Goal: Information Seeking & Learning: Learn about a topic

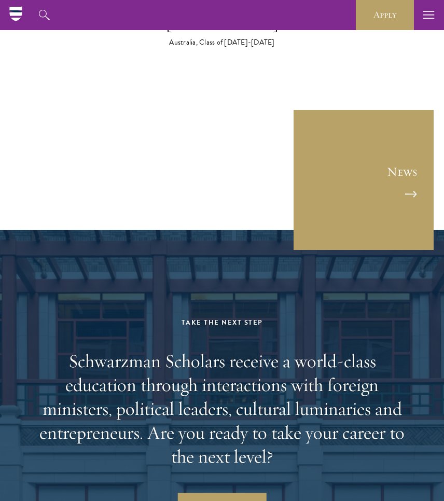
scroll to position [5843, 0]
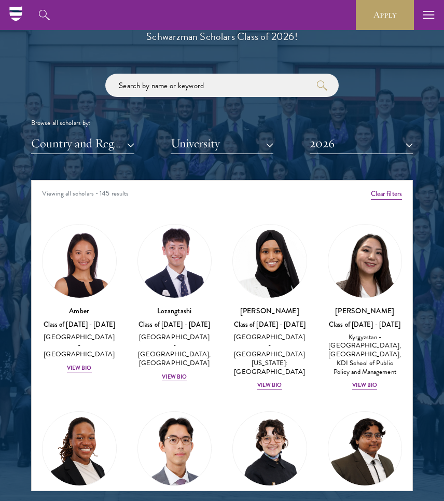
scroll to position [1162, 0]
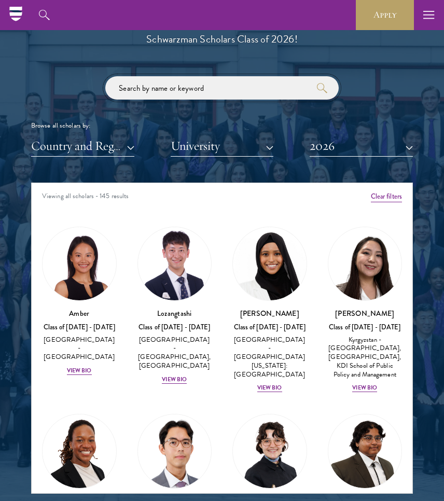
click at [214, 92] on input "search" at bounding box center [222, 87] width 234 height 23
type input "blumenthal"
click button "submit" at bounding box center [0, 0] width 0 height 0
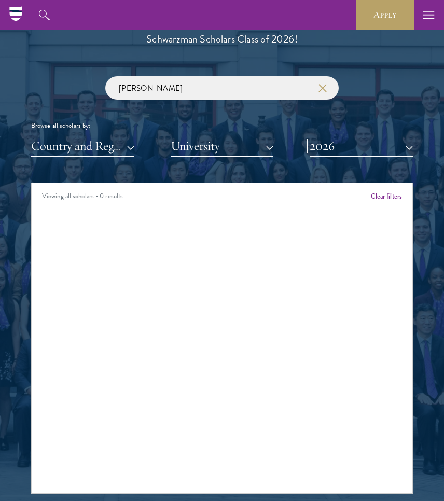
click at [334, 152] on button "2026" at bounding box center [361, 145] width 103 height 21
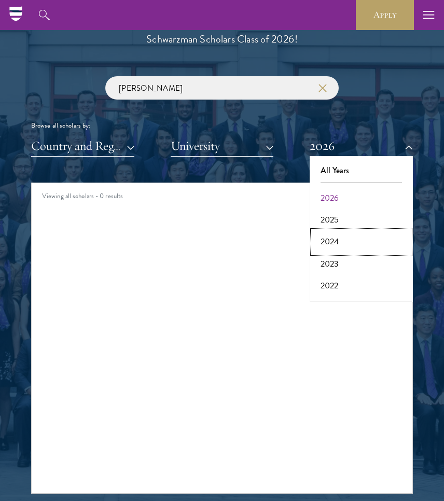
click at [337, 242] on button "2024" at bounding box center [361, 242] width 97 height 22
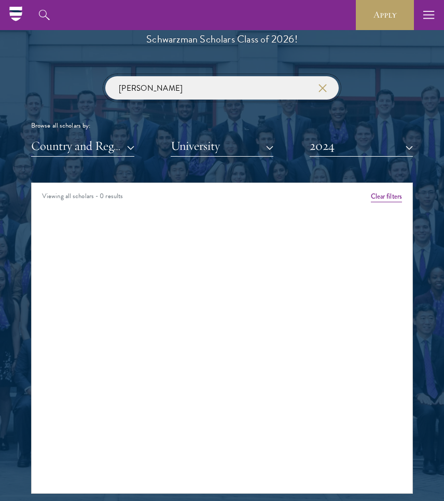
click at [230, 88] on input "blumenthal" at bounding box center [222, 87] width 234 height 23
click button "submit" at bounding box center [0, 0] width 0 height 0
click at [327, 147] on button "2024" at bounding box center [361, 145] width 103 height 21
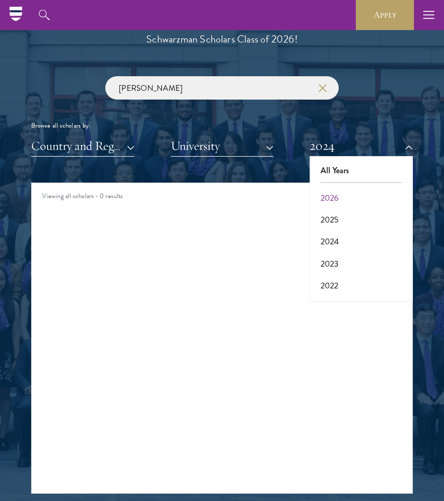
click at [240, 219] on div "Amber Class of 2025 - 2026 China - Peking University View Bio Cirenquji Class o…" at bounding box center [222, 219] width 381 height 15
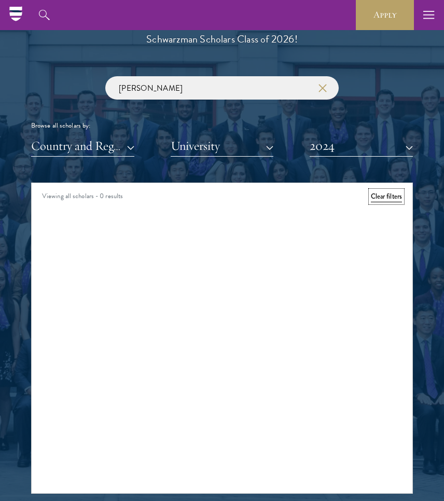
click at [384, 199] on button "Clear filters" at bounding box center [386, 196] width 31 height 11
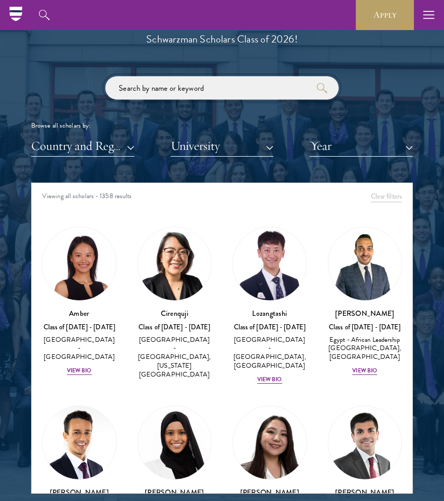
click at [244, 86] on input "search" at bounding box center [222, 87] width 234 height 23
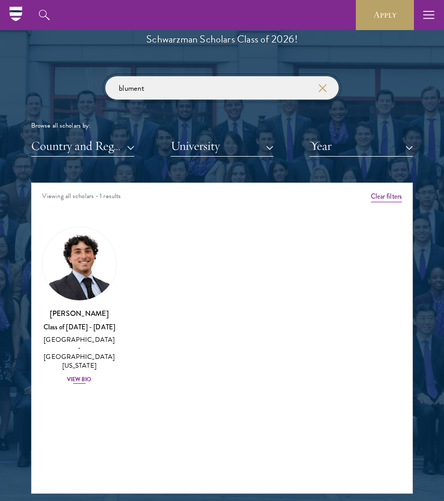
type input "blument"
click at [84, 376] on div "View Bio" at bounding box center [79, 380] width 25 height 8
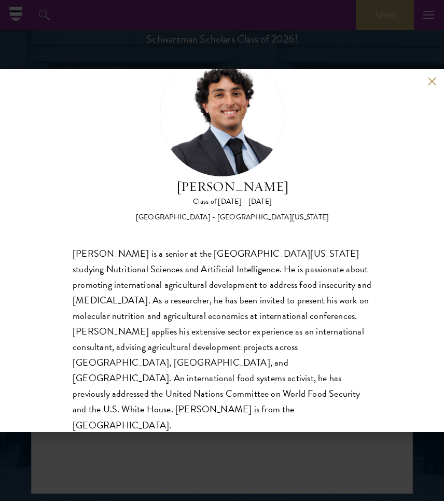
scroll to position [48, 0]
click at [428, 86] on div "Nicholas Blumenthal Class of 2024 - 2025 United States of America - University …" at bounding box center [222, 250] width 444 height 363
click at [433, 84] on button at bounding box center [432, 81] width 9 height 9
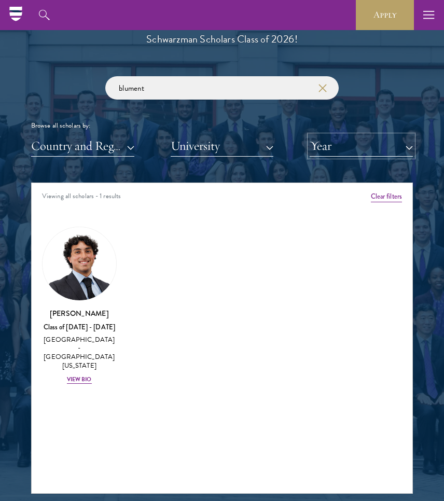
click at [365, 150] on button "Year" at bounding box center [361, 145] width 103 height 21
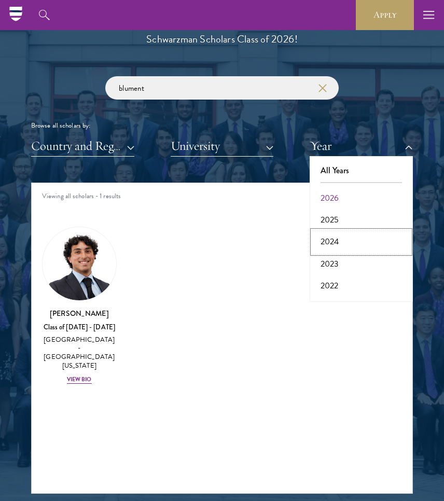
click at [335, 237] on button "2024" at bounding box center [361, 242] width 97 height 22
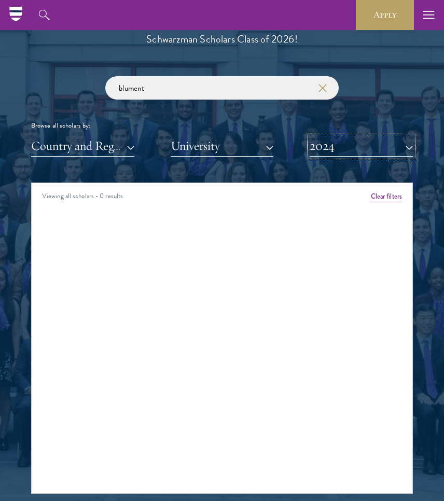
click at [358, 144] on button "2024" at bounding box center [361, 145] width 103 height 21
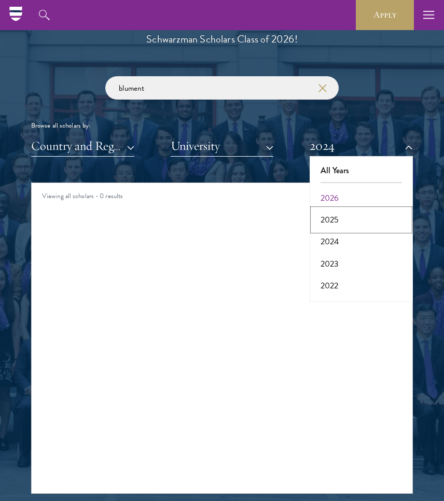
click at [333, 225] on button "2025" at bounding box center [361, 220] width 97 height 22
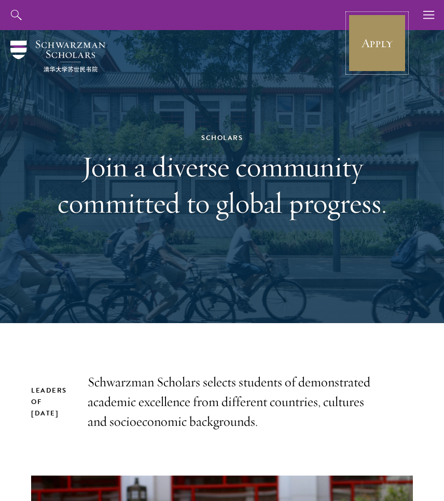
click at [370, 52] on link "Apply" at bounding box center [377, 43] width 58 height 58
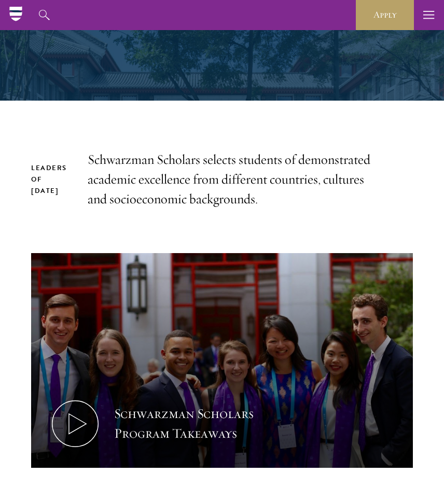
scroll to position [77, 0]
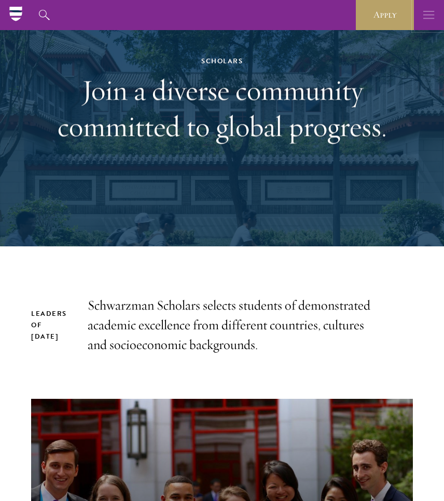
click at [432, 11] on use "button" at bounding box center [428, 15] width 11 height 8
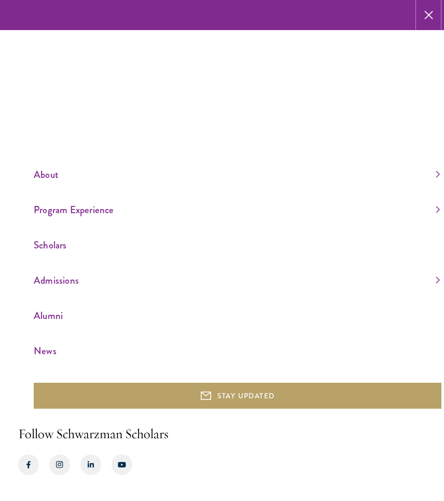
click at [426, 17] on icon "button" at bounding box center [429, 15] width 9 height 30
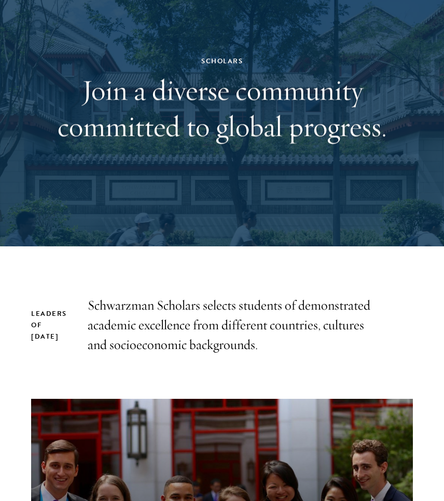
scroll to position [0, 0]
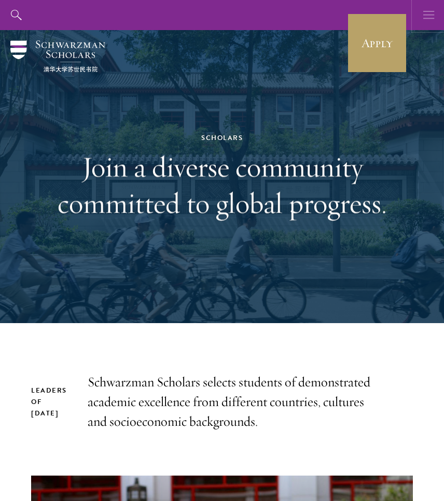
click at [424, 22] on icon "button" at bounding box center [428, 15] width 11 height 30
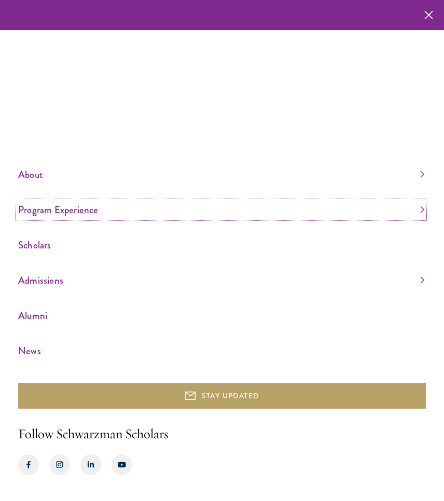
click at [51, 216] on link "Program Experience" at bounding box center [221, 209] width 406 height 17
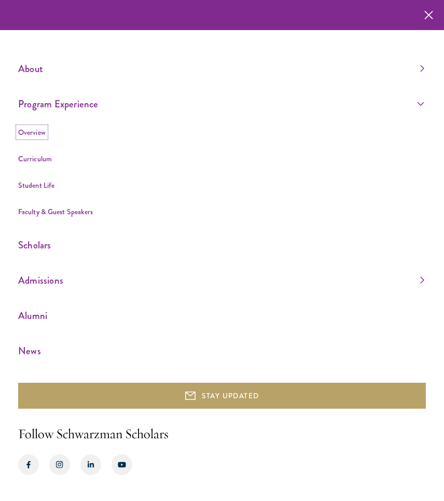
click at [23, 136] on link "Overview" at bounding box center [32, 132] width 28 height 10
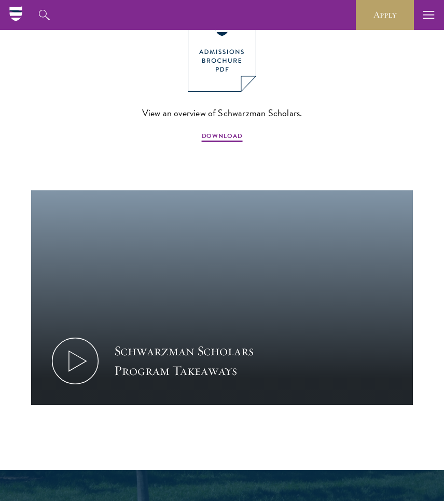
scroll to position [834, 0]
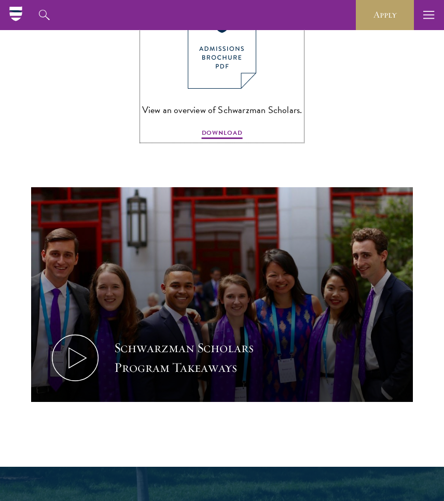
click at [222, 67] on img at bounding box center [222, 44] width 69 height 89
click at [429, 16] on icon "button" at bounding box center [428, 15] width 11 height 30
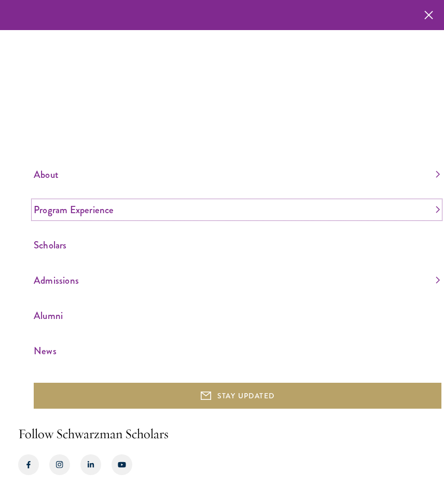
click at [72, 210] on link "Program Experience" at bounding box center [237, 209] width 406 height 17
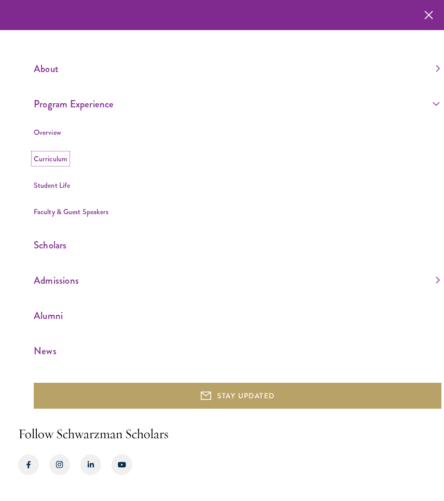
click at [60, 157] on link "Curriculum" at bounding box center [51, 159] width 34 height 10
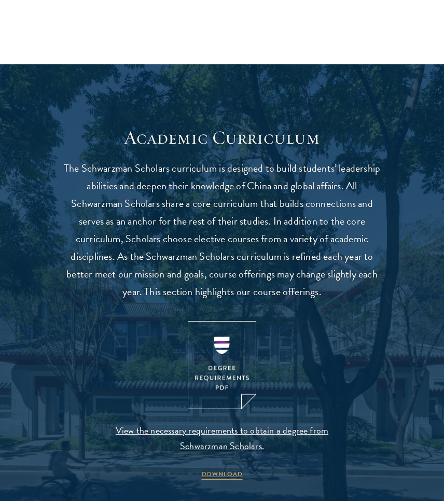
scroll to position [971, 0]
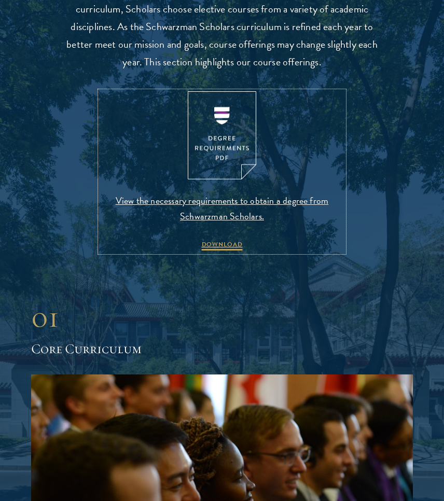
click at [233, 130] on img at bounding box center [222, 135] width 69 height 89
click at [309, 205] on span "View the necessary requirements to obtain a degree from Schwarzman Scholars." at bounding box center [222, 208] width 244 height 31
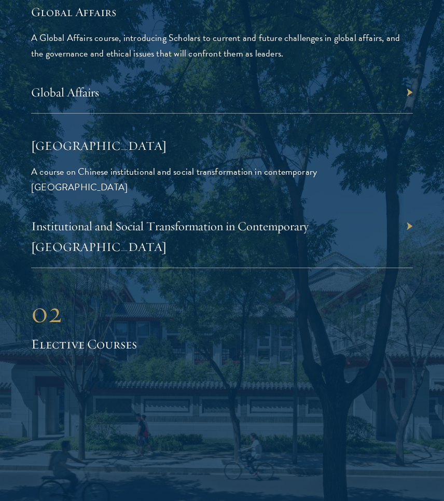
scroll to position [2640, 0]
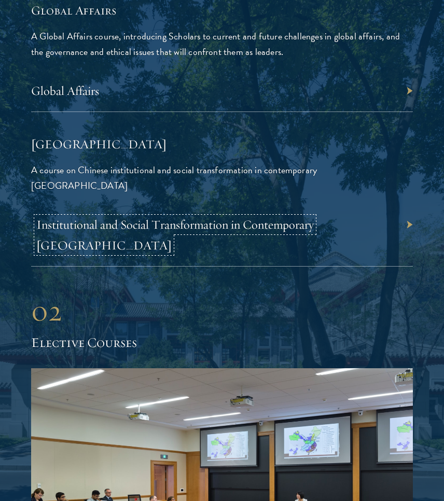
click at [156, 217] on link "Institutional and Social Transformation in Contemporary China" at bounding box center [175, 235] width 278 height 36
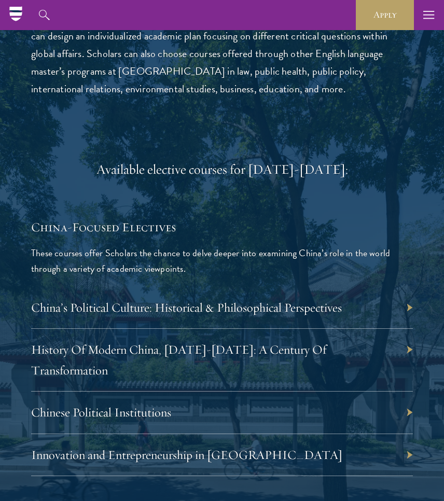
scroll to position [3292, 0]
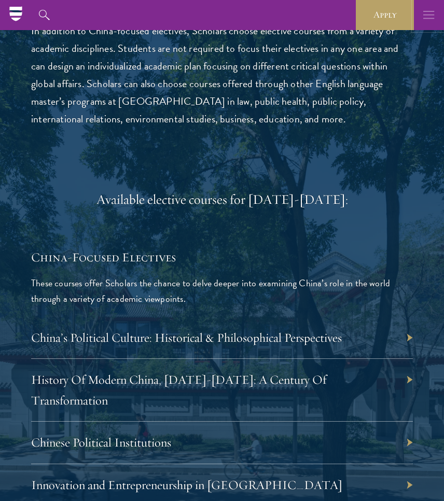
click at [420, 15] on button "button" at bounding box center [429, 15] width 30 height 30
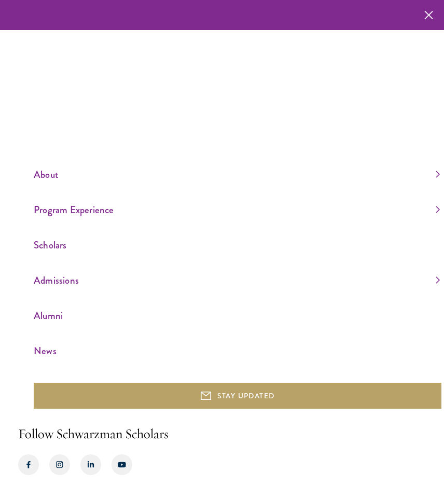
scroll to position [3262, 0]
click at [60, 210] on link "Program Experience" at bounding box center [237, 209] width 406 height 17
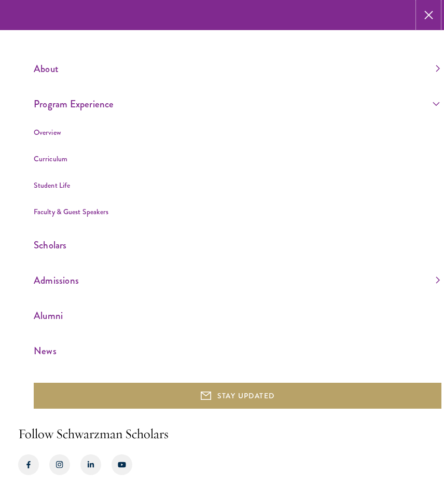
click at [430, 12] on use "button" at bounding box center [429, 15] width 16 height 16
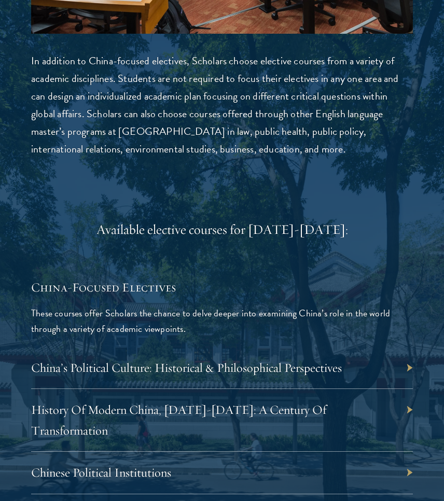
scroll to position [3292, 0]
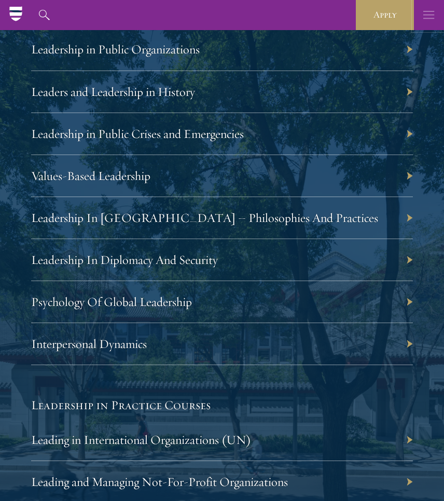
click at [419, 13] on button "button" at bounding box center [429, 15] width 30 height 30
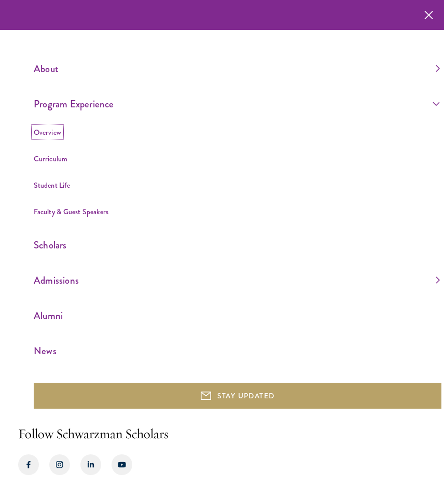
click at [49, 131] on link "Overview" at bounding box center [48, 132] width 28 height 10
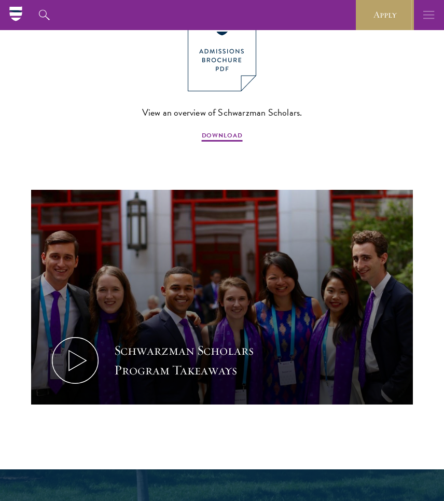
click at [429, 13] on icon "button" at bounding box center [428, 15] width 11 height 30
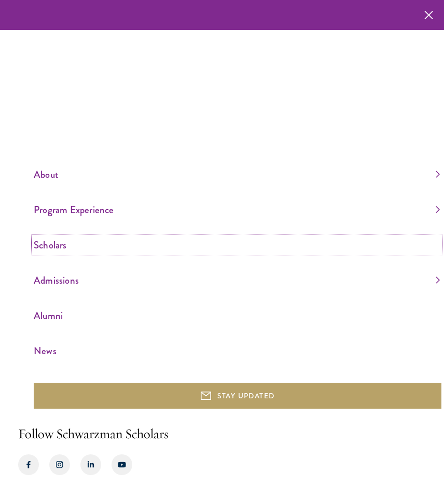
click at [60, 245] on link "Scholars" at bounding box center [237, 245] width 406 height 17
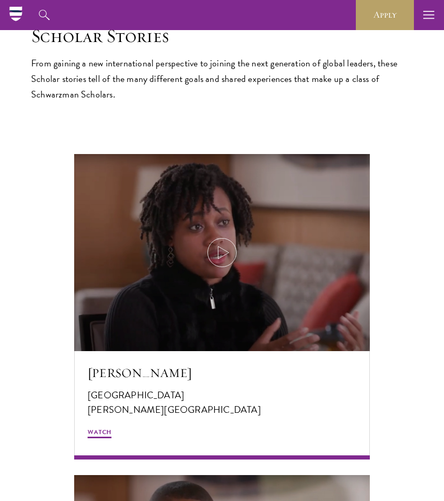
scroll to position [1753, 0]
